Goal: Find specific page/section: Find specific page/section

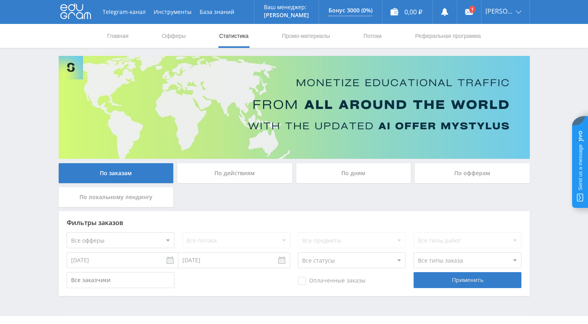
click at [225, 173] on div "По действиям" at bounding box center [234, 173] width 115 height 20
click at [0, 0] on input "По действиям" at bounding box center [0, 0] width 0 height 0
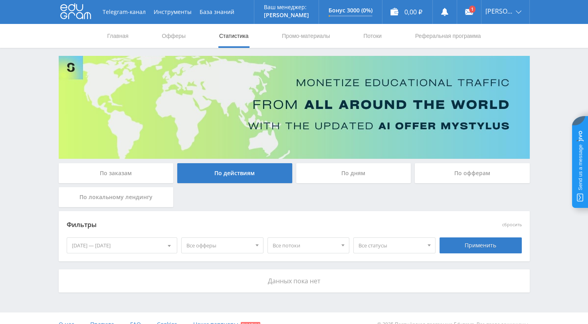
click at [347, 175] on div "По дням" at bounding box center [353, 173] width 115 height 20
click at [0, 0] on input "По дням" at bounding box center [0, 0] width 0 height 0
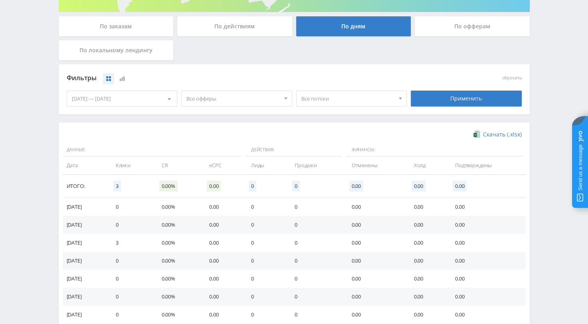
scroll to position [78, 0]
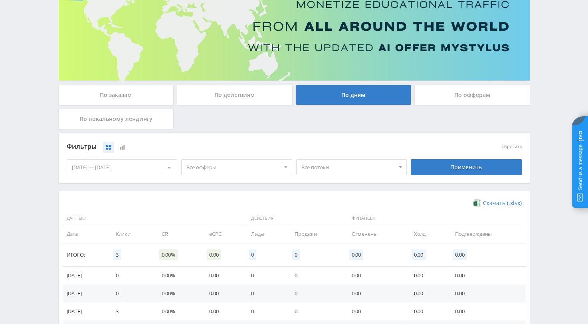
click at [463, 96] on div "По офферам" at bounding box center [472, 95] width 115 height 20
click at [0, 0] on input "По офферам" at bounding box center [0, 0] width 0 height 0
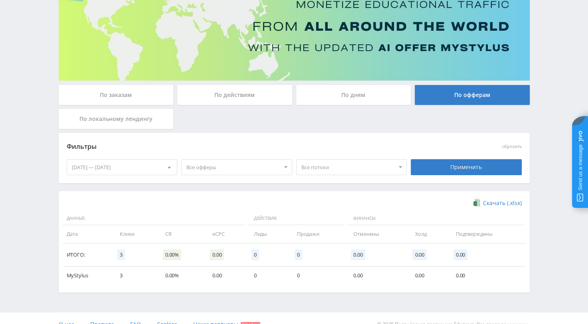
click at [115, 120] on div "По локальному лендингу" at bounding box center [116, 119] width 115 height 20
click at [0, 0] on input "По локальному лендингу" at bounding box center [0, 0] width 0 height 0
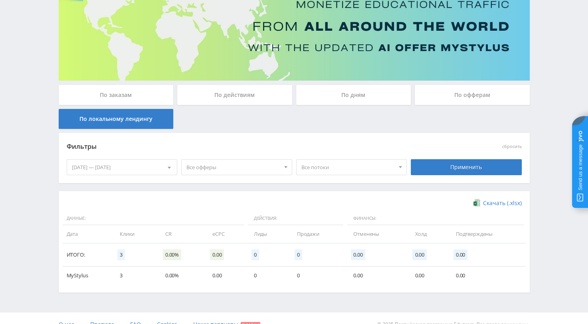
scroll to position [0, 0]
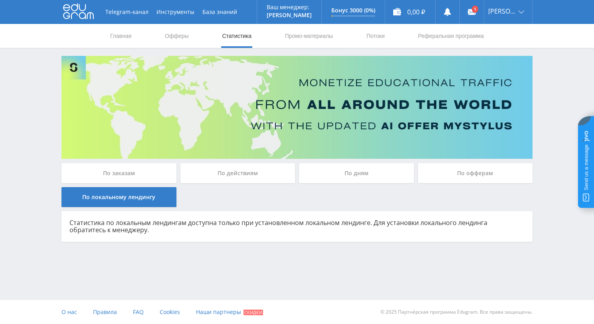
click at [347, 174] on div "По дням" at bounding box center [356, 173] width 115 height 20
click at [0, 0] on input "По дням" at bounding box center [0, 0] width 0 height 0
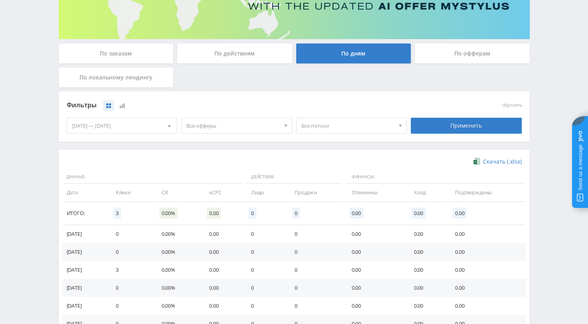
scroll to position [40, 0]
